Goal: Task Accomplishment & Management: Use online tool/utility

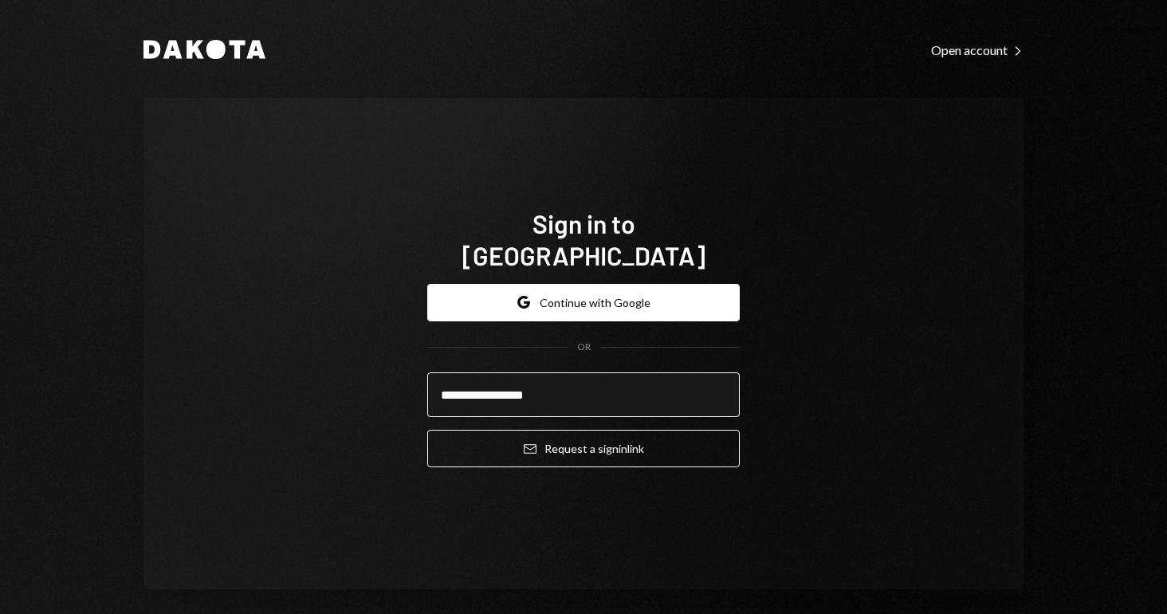
type input "**********"
click at [579, 432] on button "Email Request a sign in link" at bounding box center [583, 448] width 312 height 37
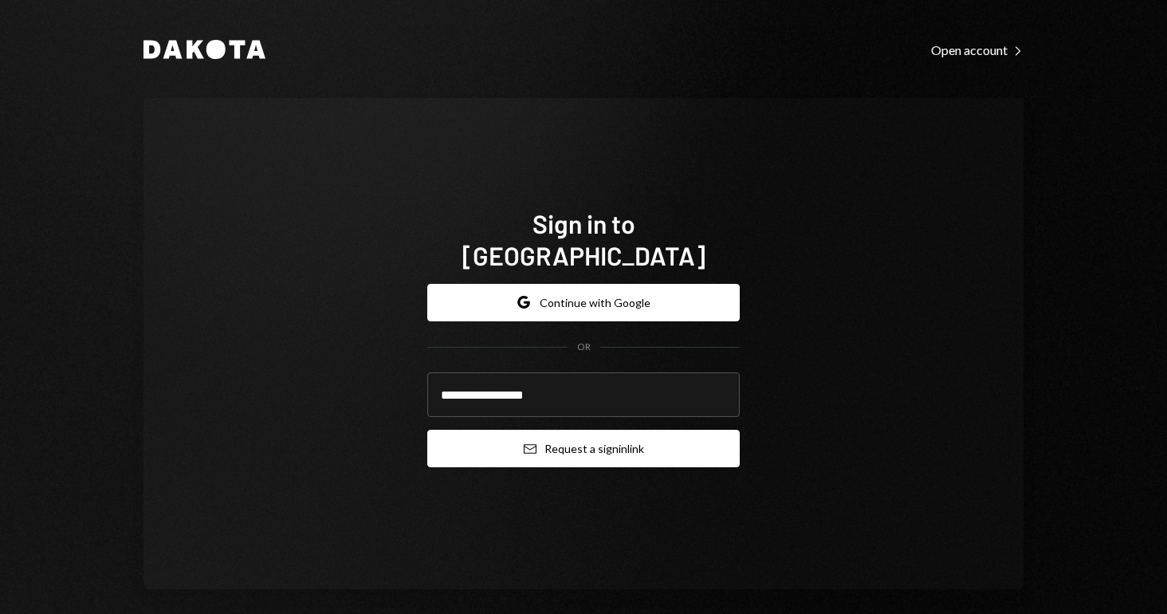
click at [507, 450] on button "Email Request a sign in link" at bounding box center [583, 448] width 312 height 37
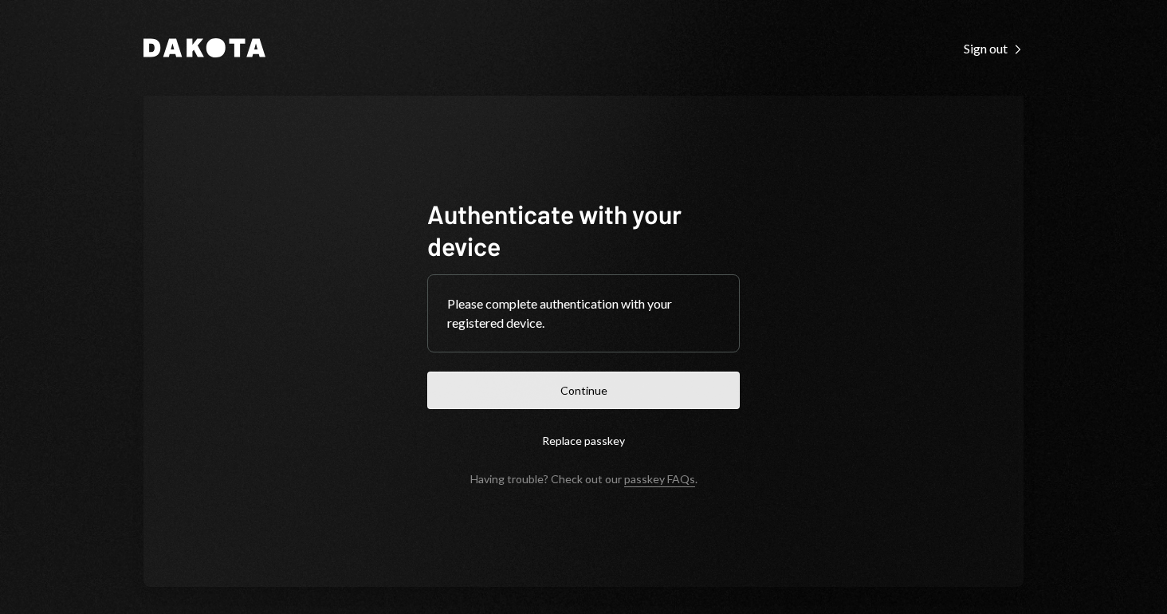
click at [520, 381] on button "Continue" at bounding box center [583, 389] width 312 height 37
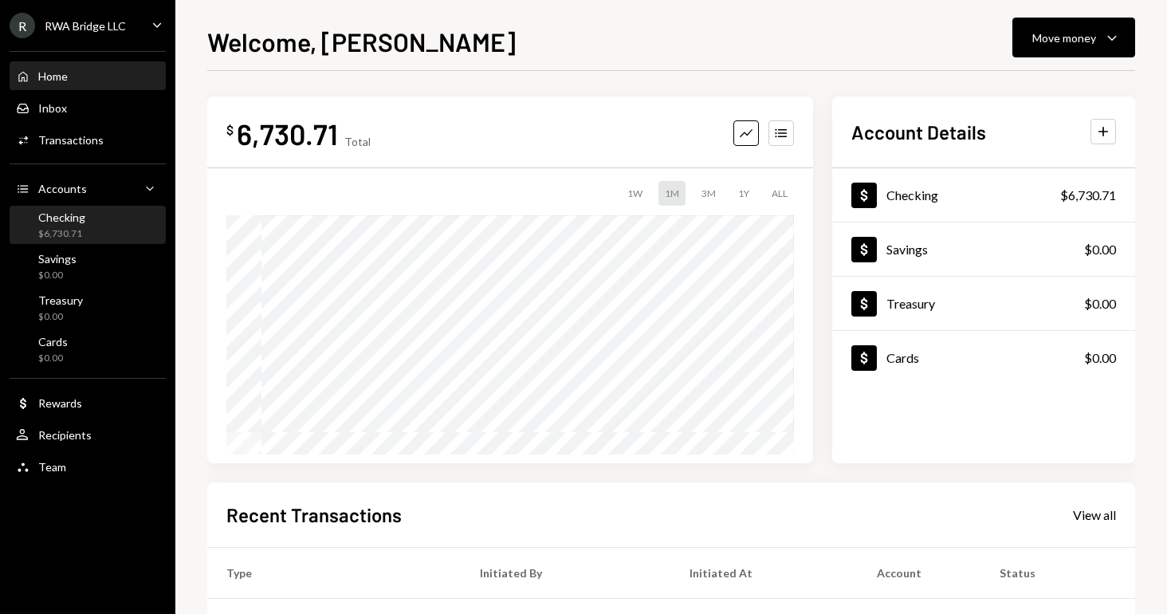
click at [75, 217] on div "Checking" at bounding box center [61, 217] width 47 height 14
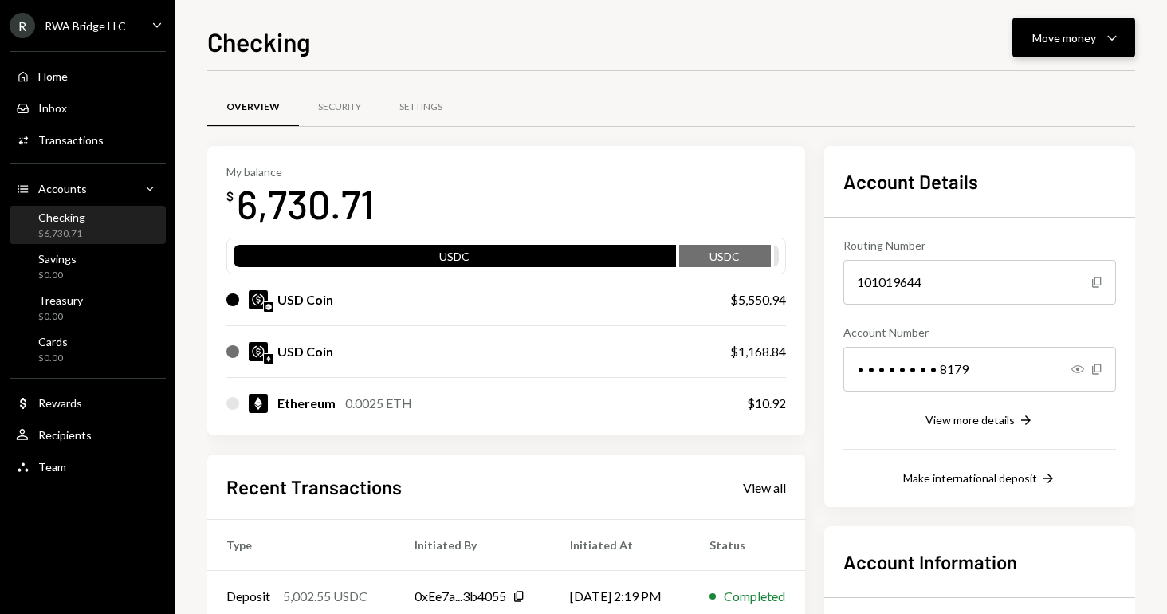
click at [1108, 50] on button "Move money Caret Down" at bounding box center [1073, 38] width 123 height 40
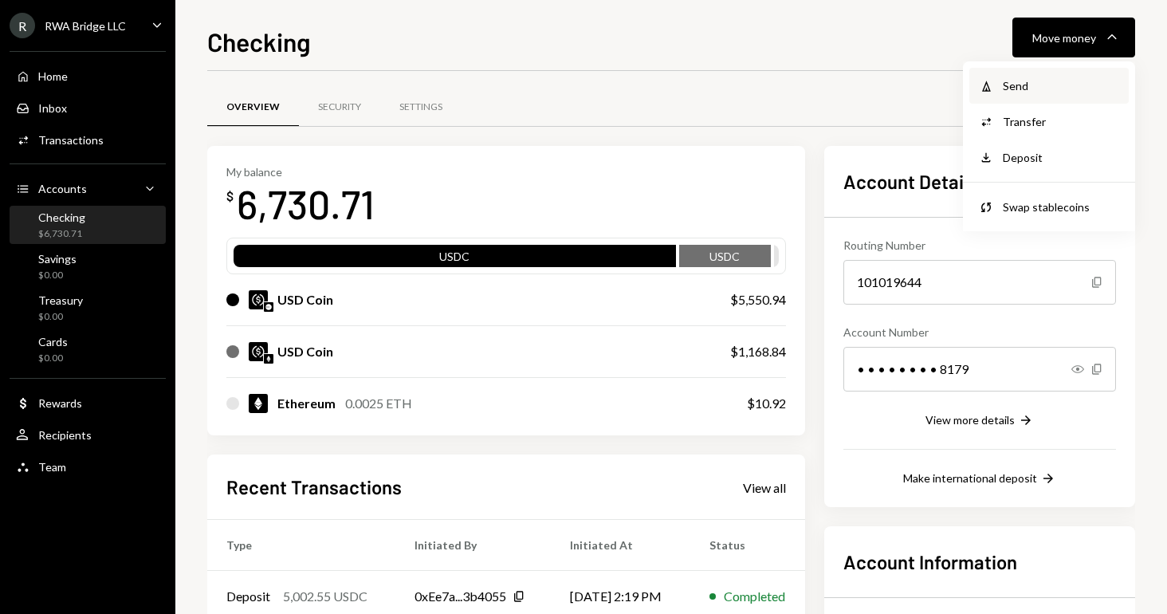
click at [1059, 85] on div "Send" at bounding box center [1061, 85] width 116 height 17
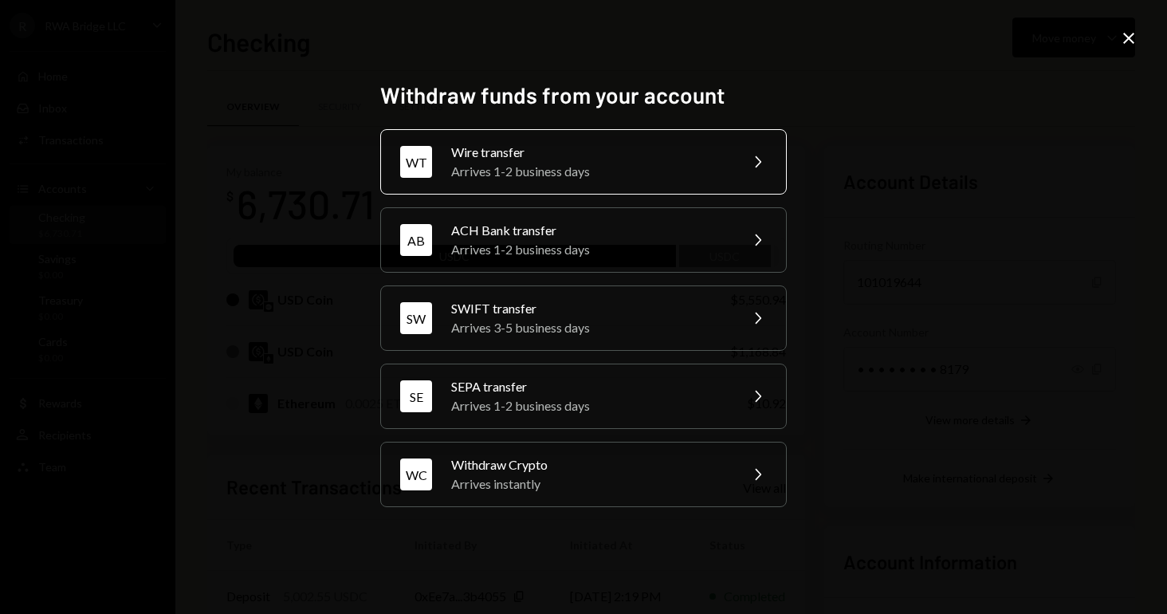
click at [529, 163] on div "Arrives 1-2 business days" at bounding box center [589, 171] width 277 height 19
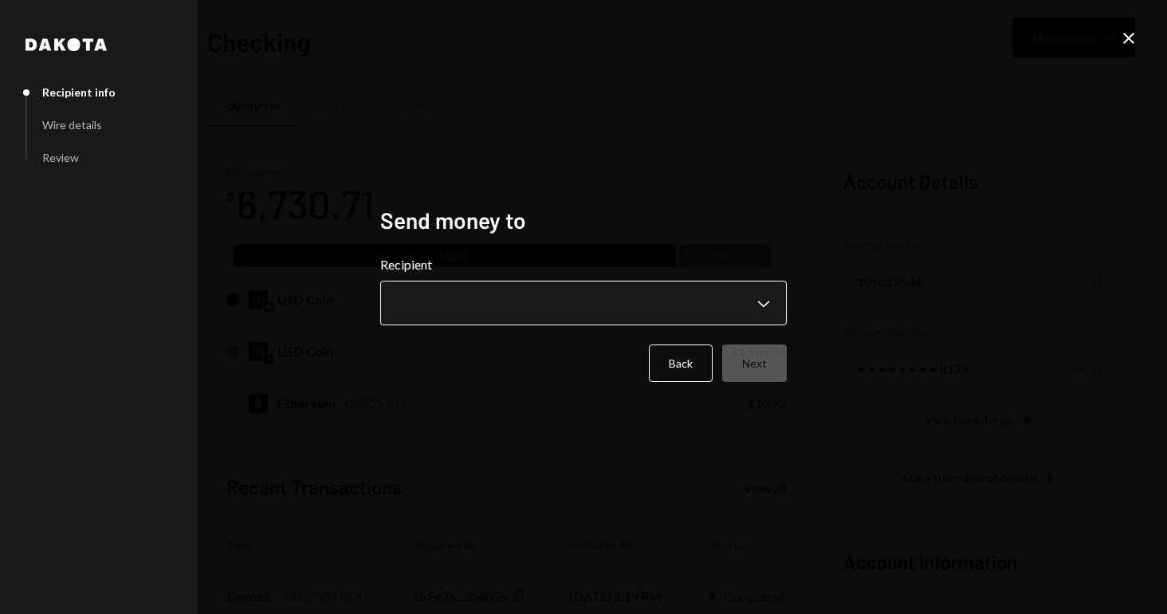
click at [430, 286] on body "R RWA Bridge LLC Caret Down Home Home Inbox Inbox Activities Transactions Accou…" at bounding box center [583, 307] width 1167 height 614
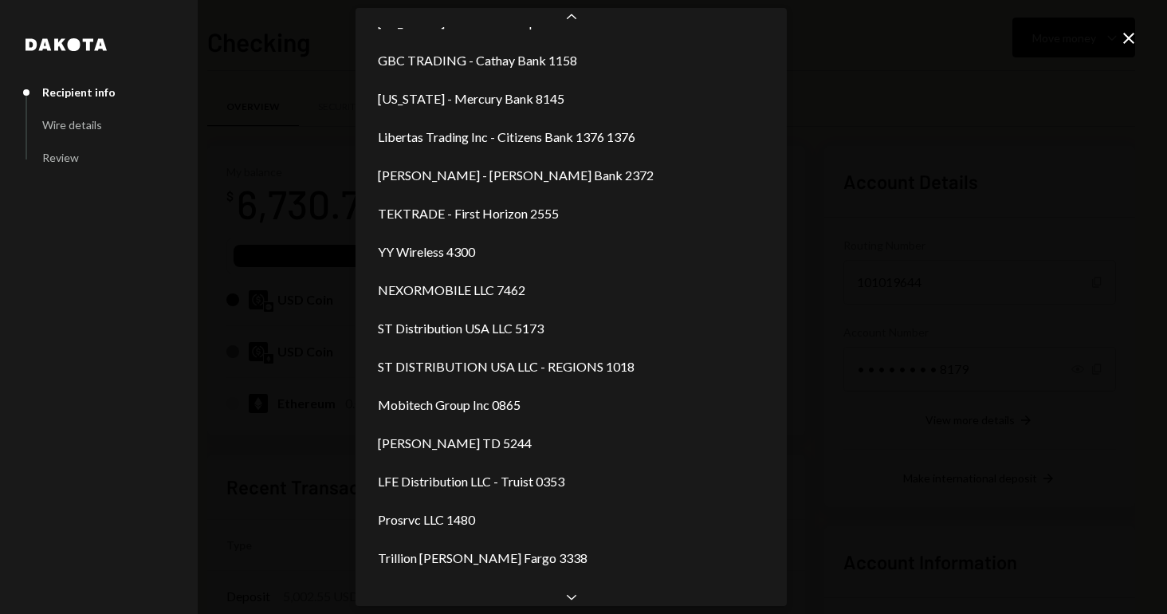
scroll to position [391, 0]
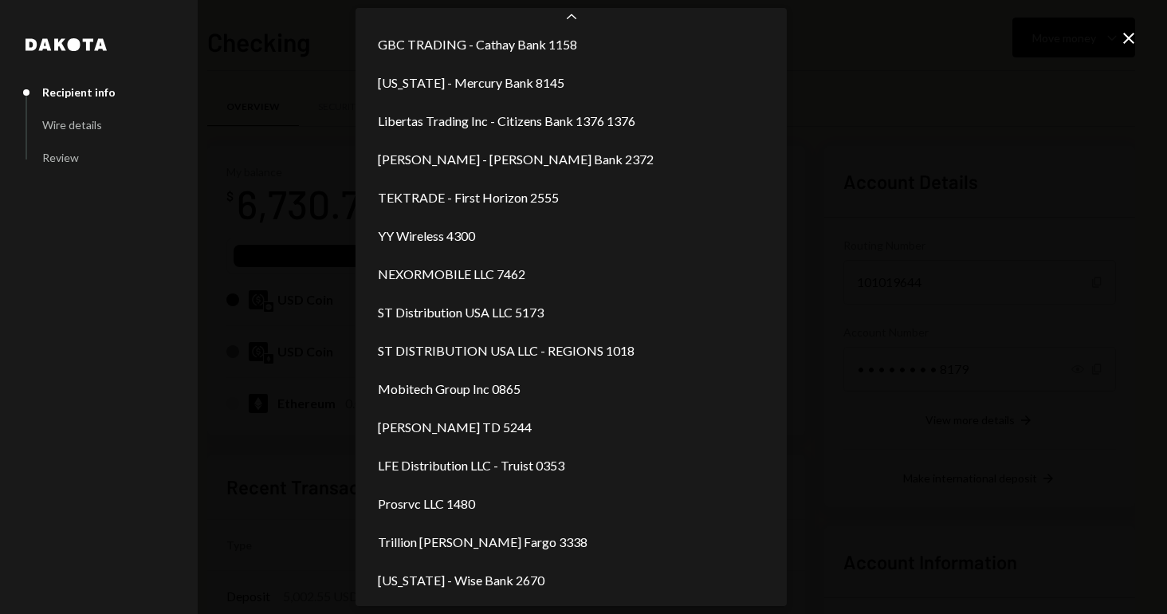
select select "**********"
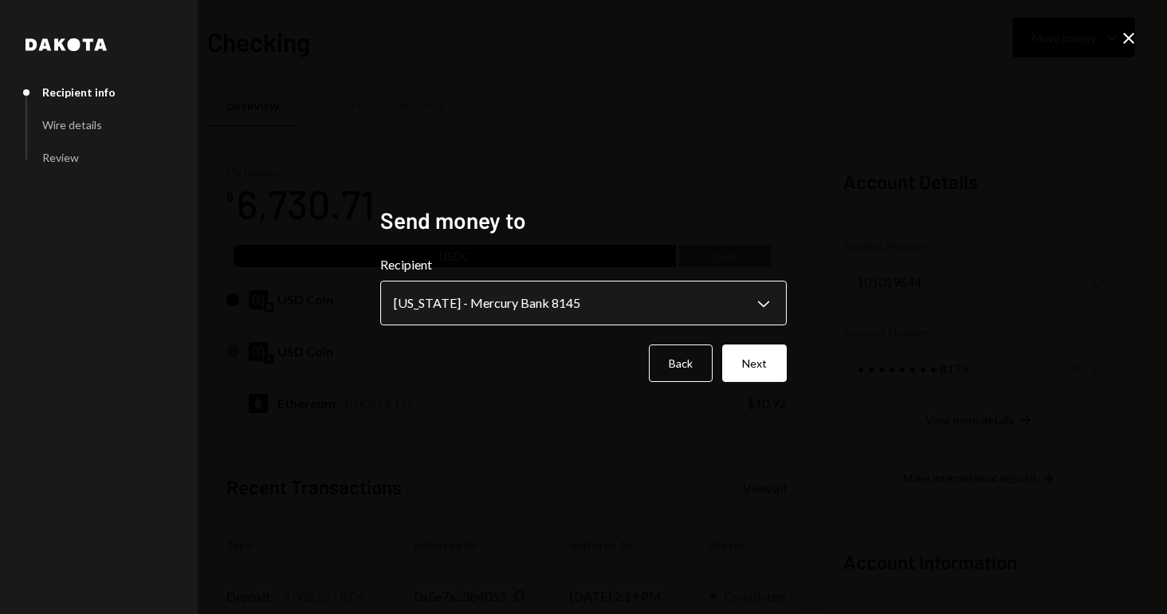
click at [453, 316] on body "R RWA Bridge LLC Caret Down Home Home Inbox Inbox Activities Transactions Accou…" at bounding box center [583, 307] width 1167 height 614
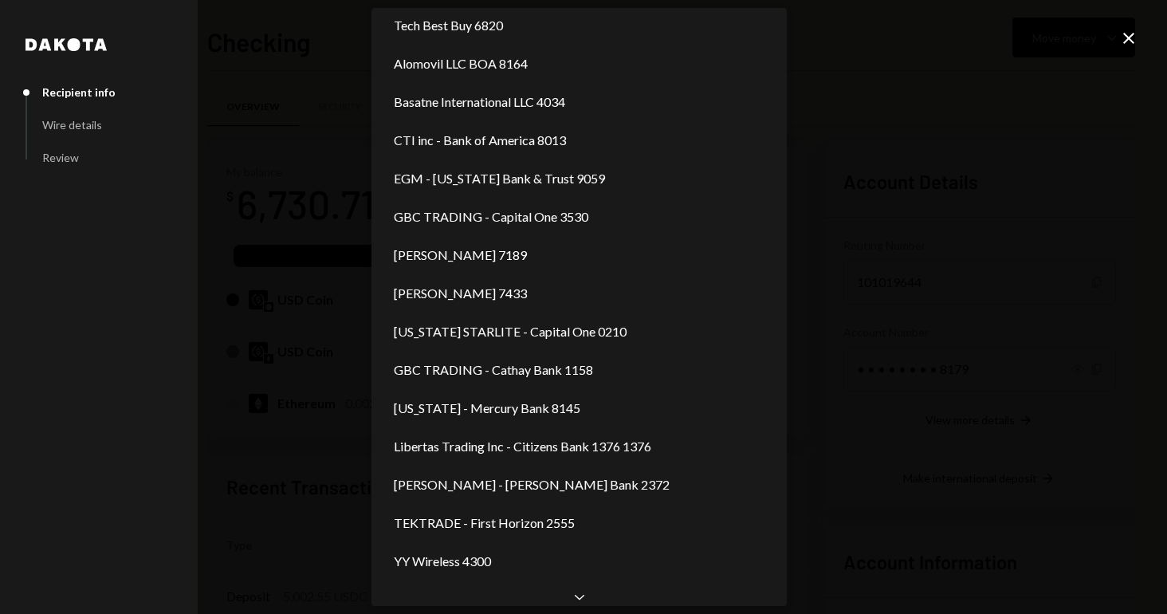
scroll to position [0, 0]
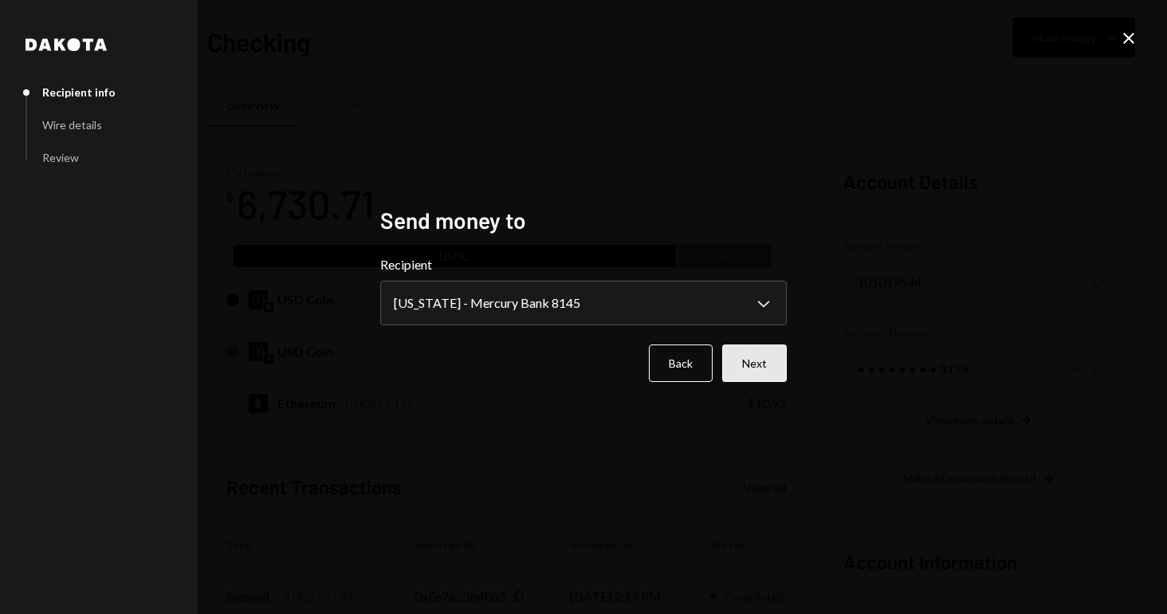
click at [750, 363] on button "Next" at bounding box center [754, 362] width 65 height 37
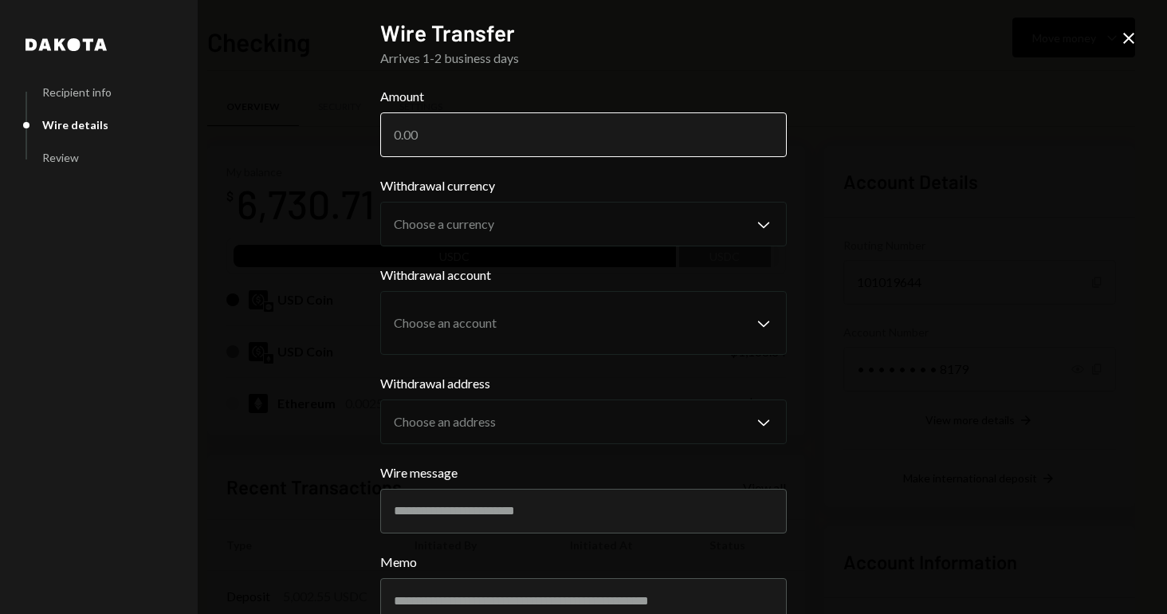
click at [530, 153] on input "Amount" at bounding box center [583, 134] width 407 height 45
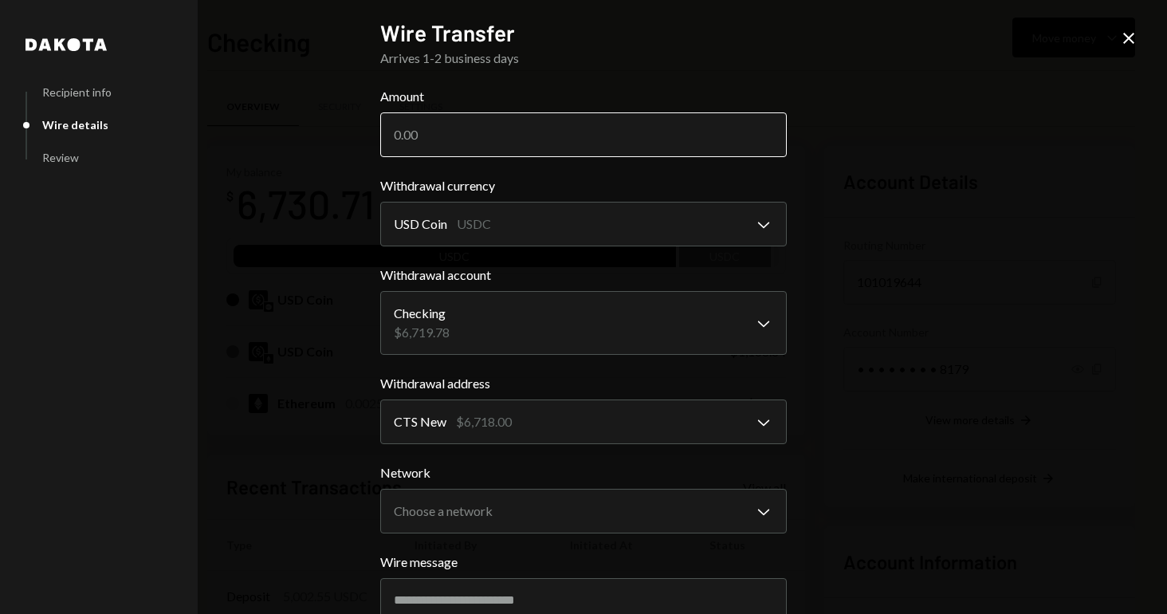
paste input "4950.00"
type input "4950.00"
click at [961, 210] on div "**********" at bounding box center [583, 307] width 1167 height 614
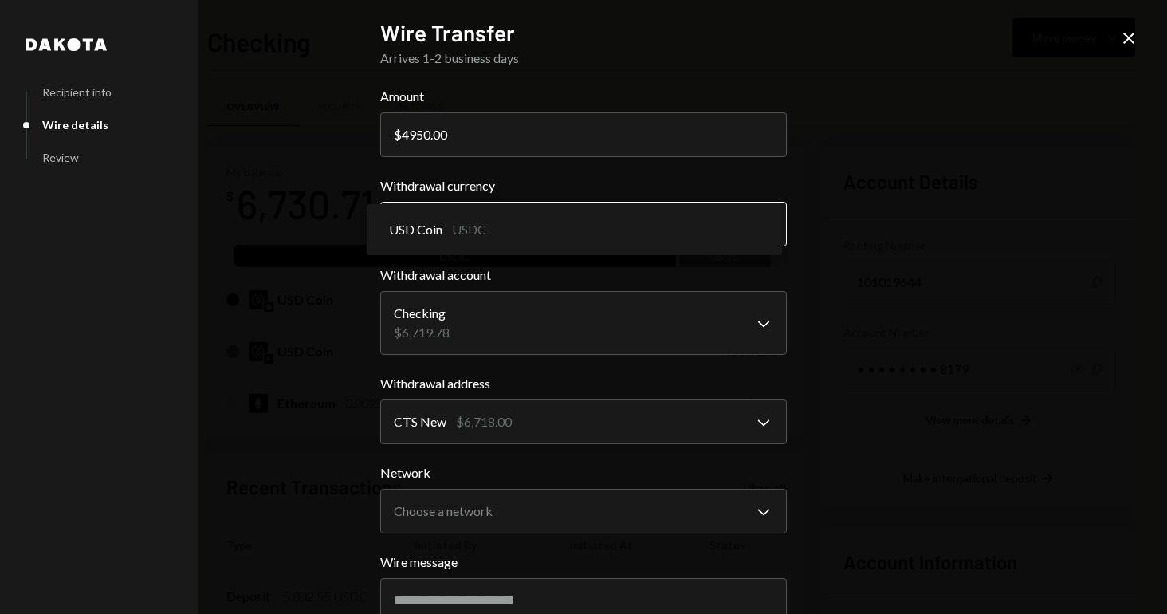
click at [539, 238] on body "R RWA Bridge LLC Caret Down Home Home Inbox Inbox Activities Transactions Accou…" at bounding box center [583, 307] width 1167 height 614
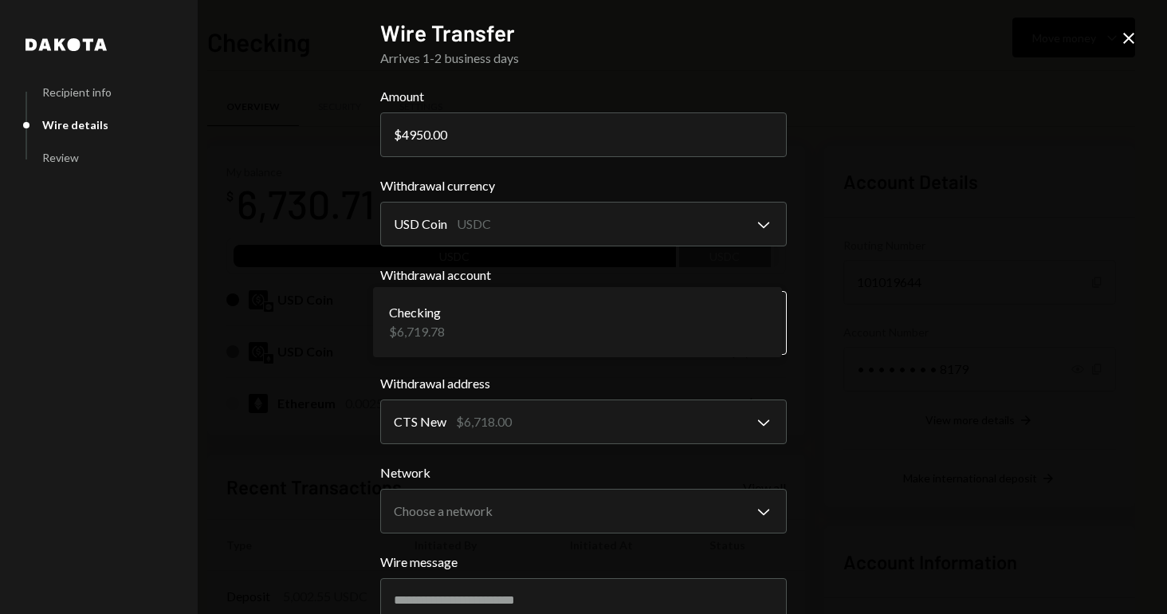
click at [522, 309] on body "R RWA Bridge LLC Caret Down Home Home Inbox Inbox Activities Transactions Accou…" at bounding box center [583, 307] width 1167 height 614
click at [1039, 344] on div "**********" at bounding box center [583, 307] width 1167 height 614
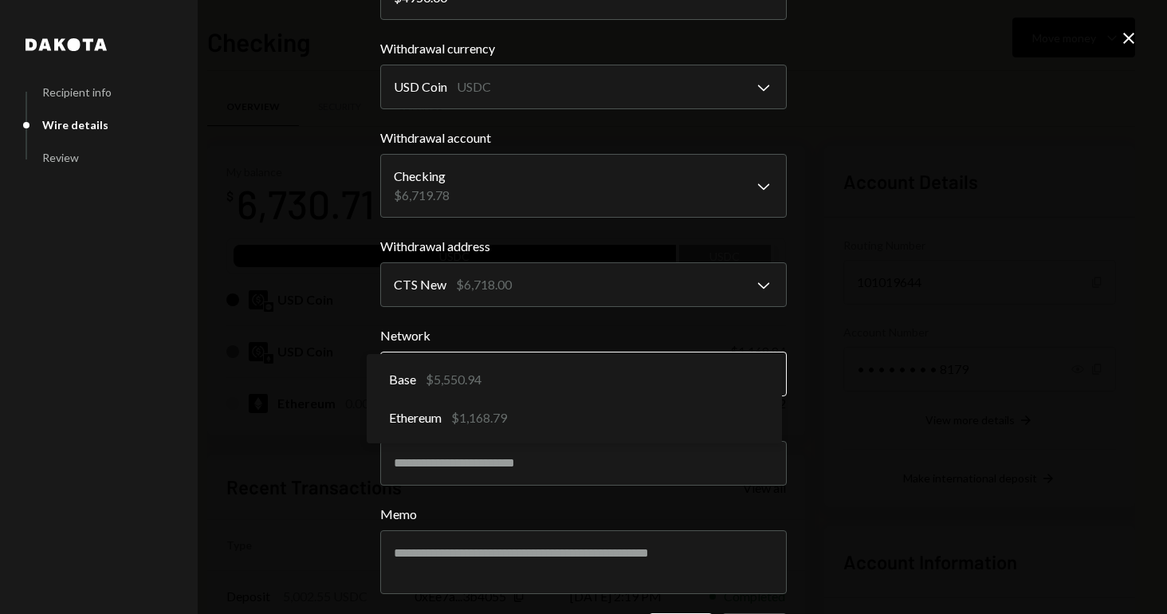
click at [466, 364] on body "R RWA Bridge LLC Caret Down Home Home Inbox Inbox Activities Transactions Accou…" at bounding box center [583, 307] width 1167 height 614
select select "**********"
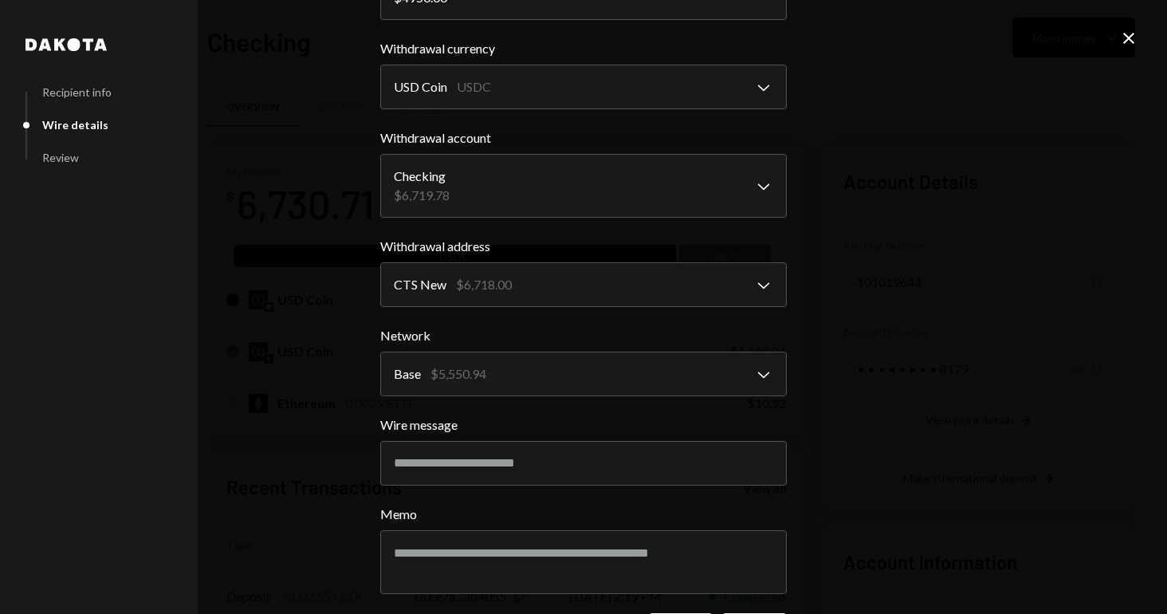
click at [926, 381] on div "**********" at bounding box center [583, 307] width 1167 height 614
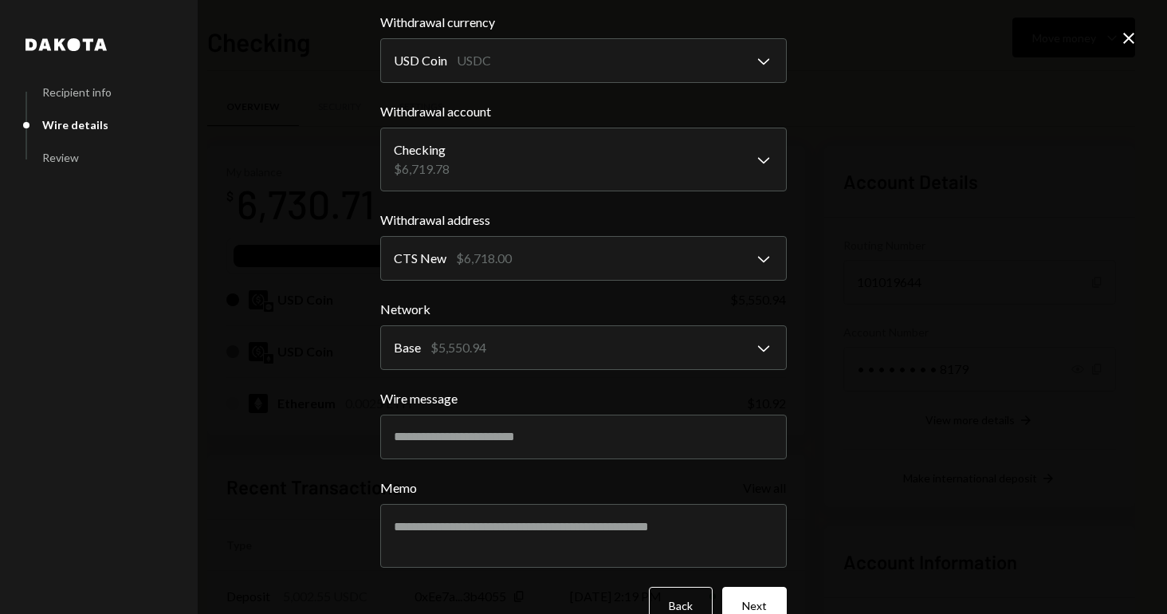
scroll to position [198, 0]
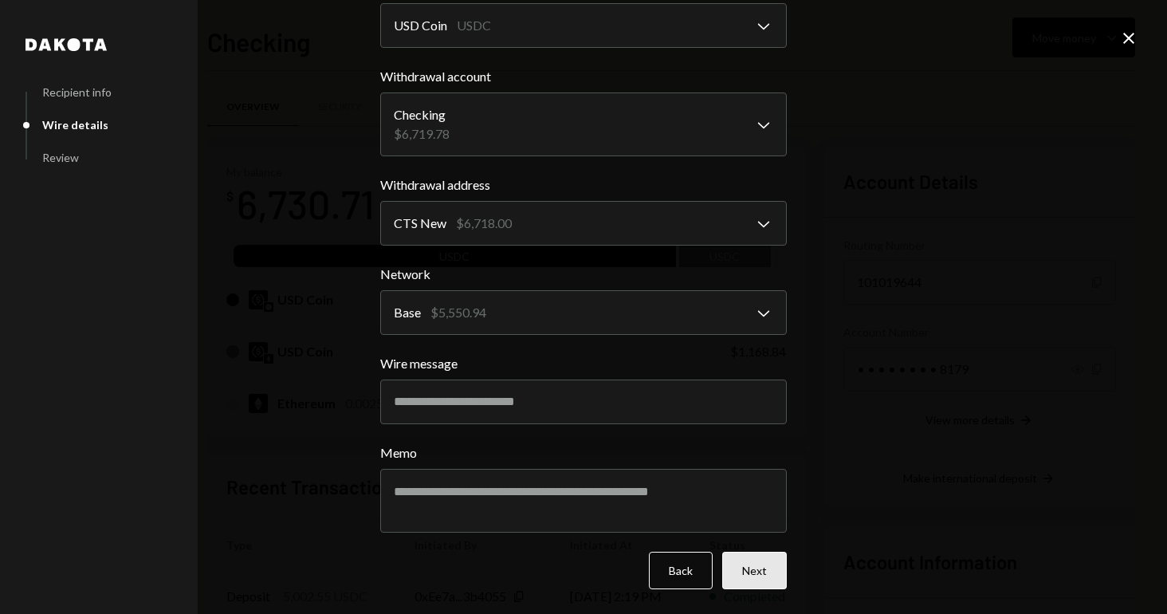
click at [762, 580] on button "Next" at bounding box center [754, 570] width 65 height 37
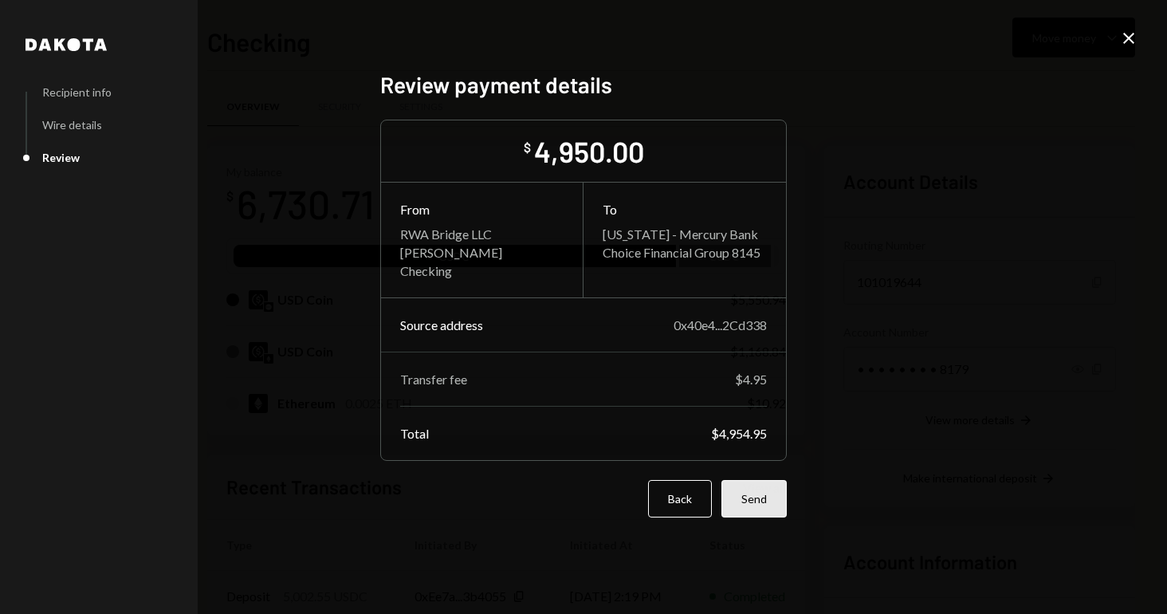
click at [752, 510] on button "Send" at bounding box center [753, 498] width 65 height 37
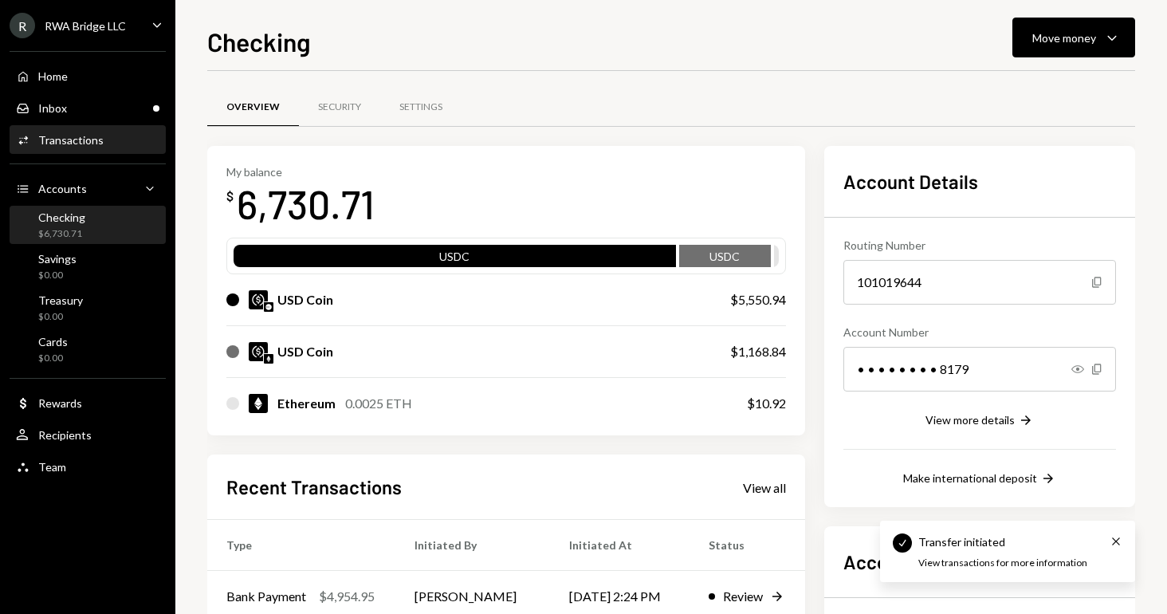
click at [50, 143] on div "Transactions" at bounding box center [70, 140] width 65 height 14
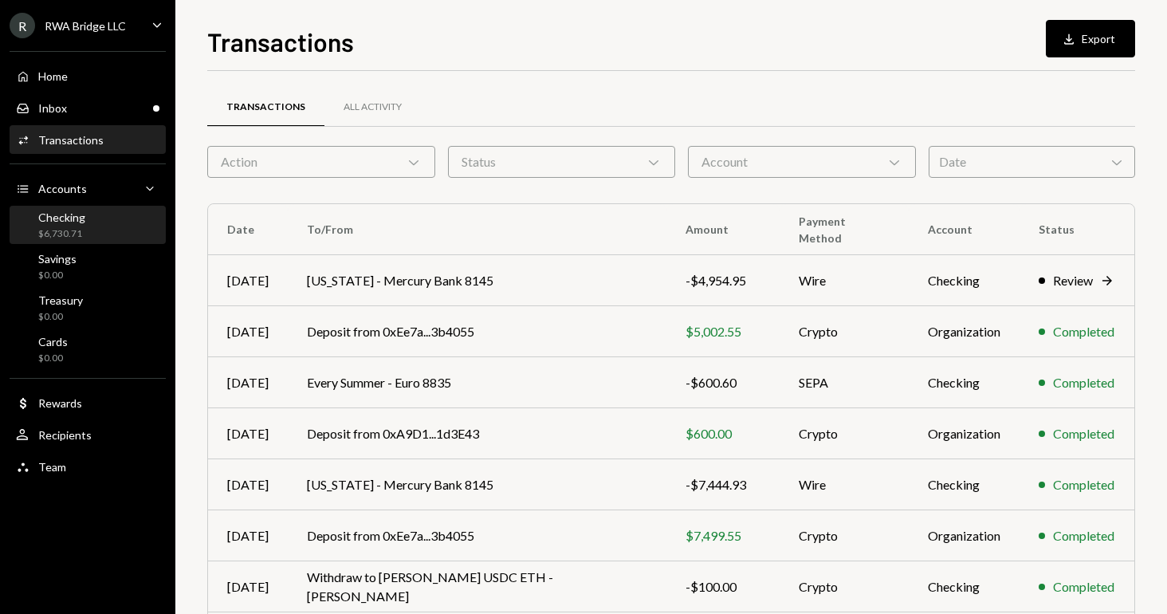
click at [53, 216] on div "Checking" at bounding box center [61, 217] width 47 height 14
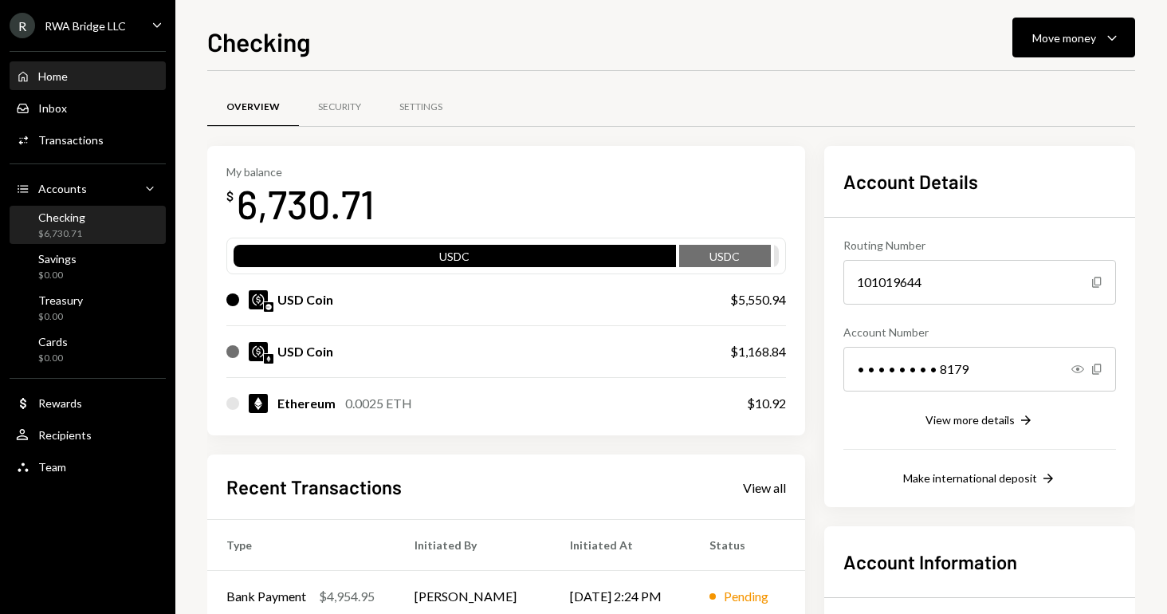
click at [71, 66] on div "Home Home" at bounding box center [87, 76] width 143 height 27
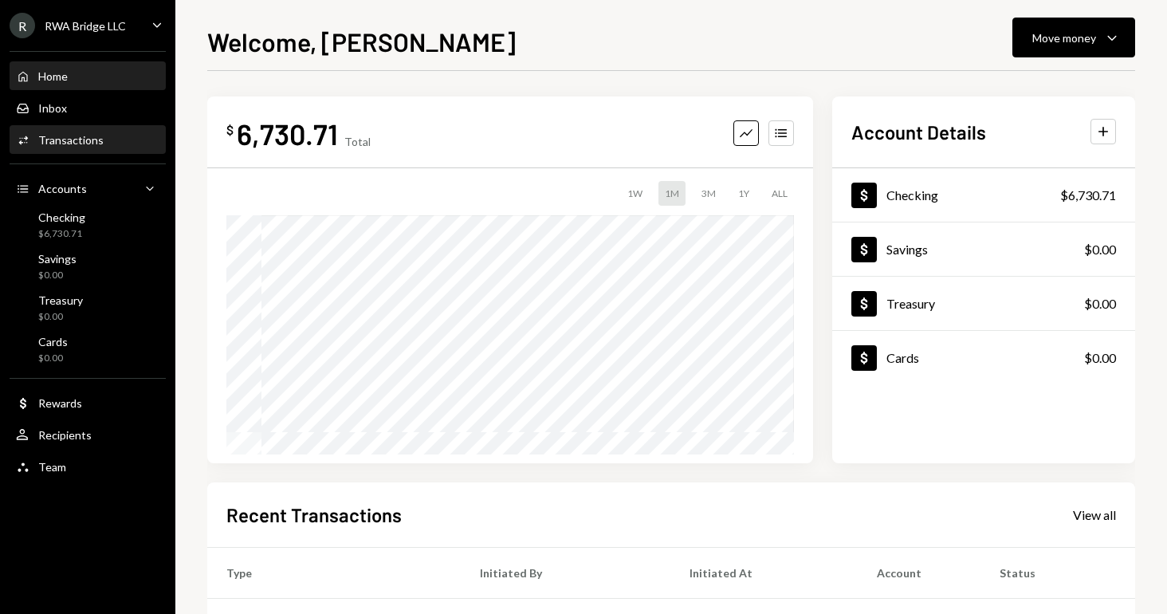
click at [75, 149] on div "Activities Transactions" at bounding box center [87, 140] width 143 height 27
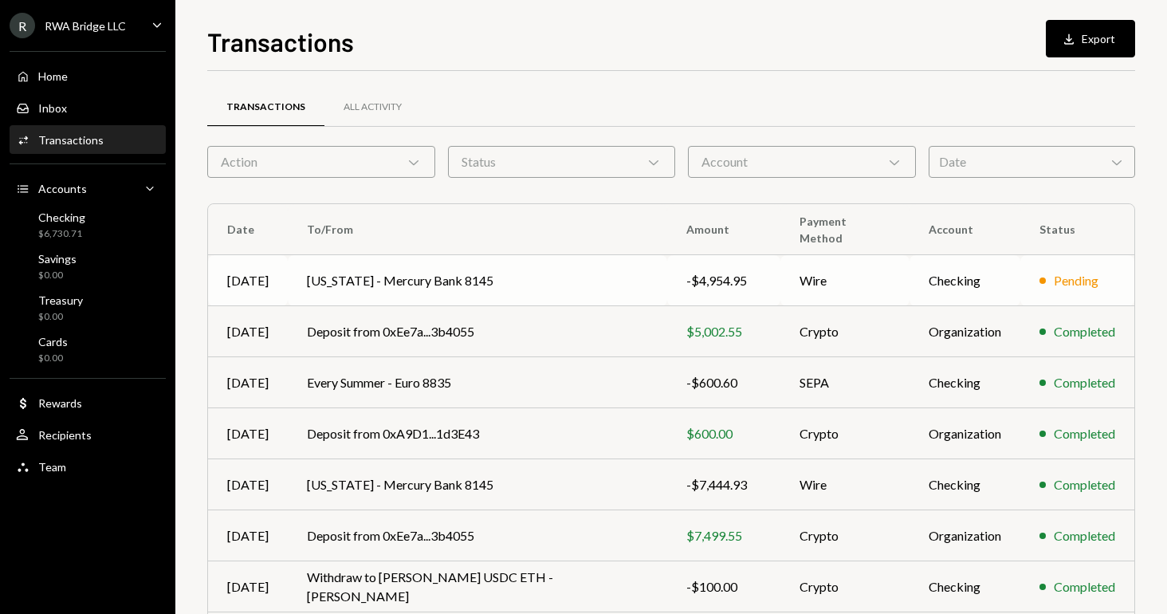
click at [723, 281] on td "-$4,954.95" at bounding box center [723, 280] width 113 height 51
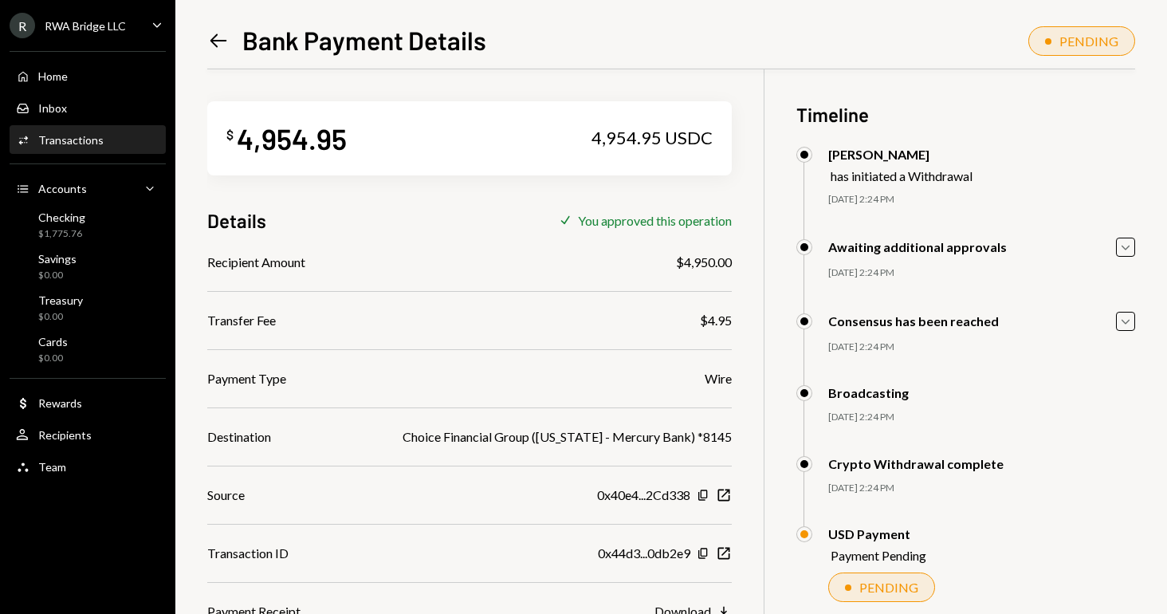
scroll to position [69, 0]
